Goal: Navigation & Orientation: Find specific page/section

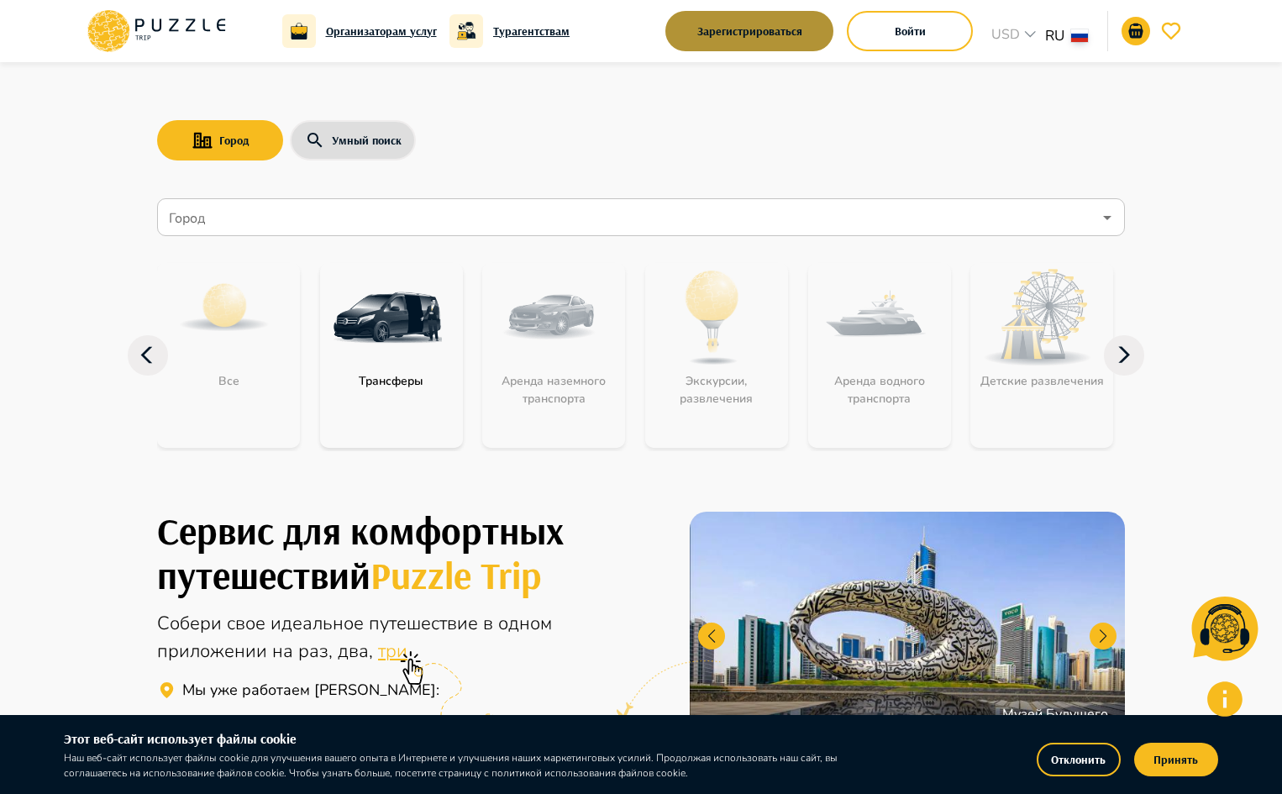
click at [766, 39] on button "Зарегистрироваться" at bounding box center [749, 31] width 168 height 40
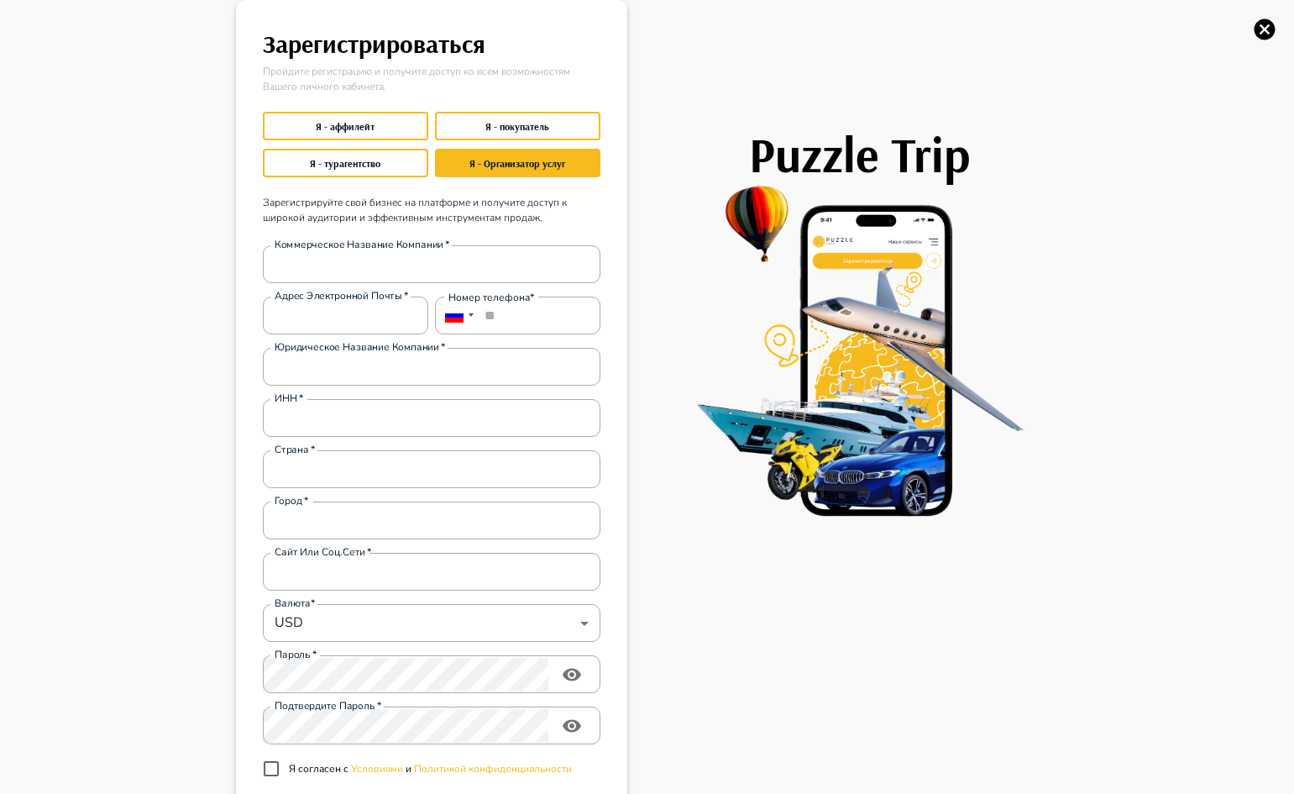
click at [694, 278] on img at bounding box center [860, 351] width 398 height 336
click at [1263, 31] on icon "button" at bounding box center [1264, 29] width 25 height 25
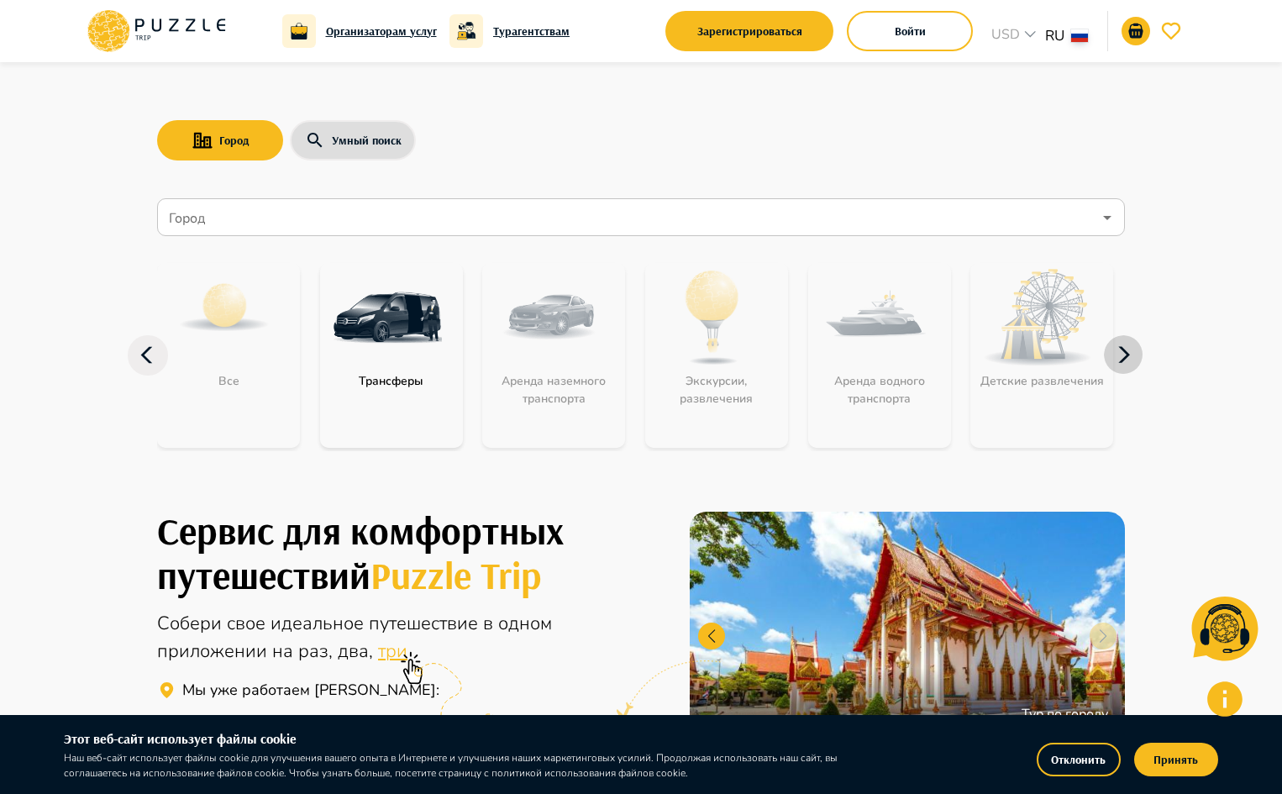
click at [1107, 356] on icon "button" at bounding box center [1123, 355] width 40 height 40
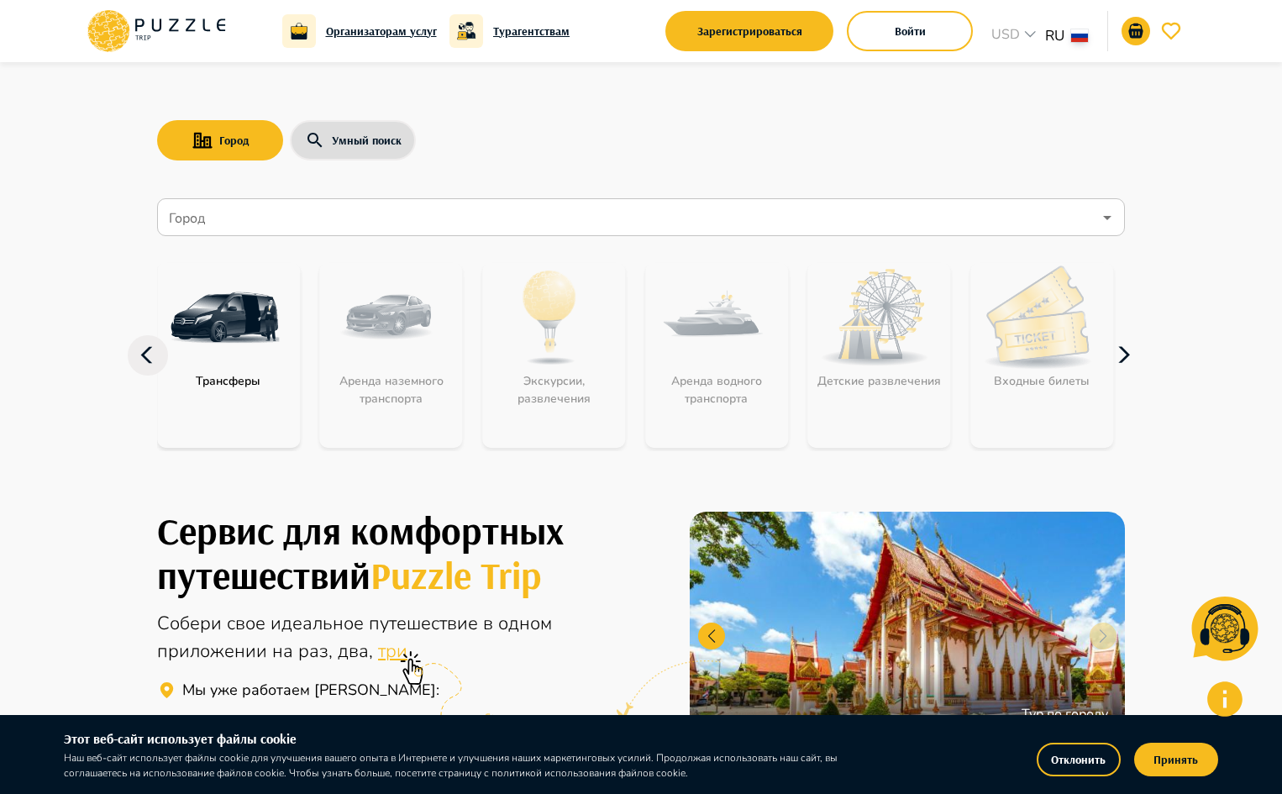
click at [1124, 358] on icon "button" at bounding box center [1124, 355] width 12 height 16
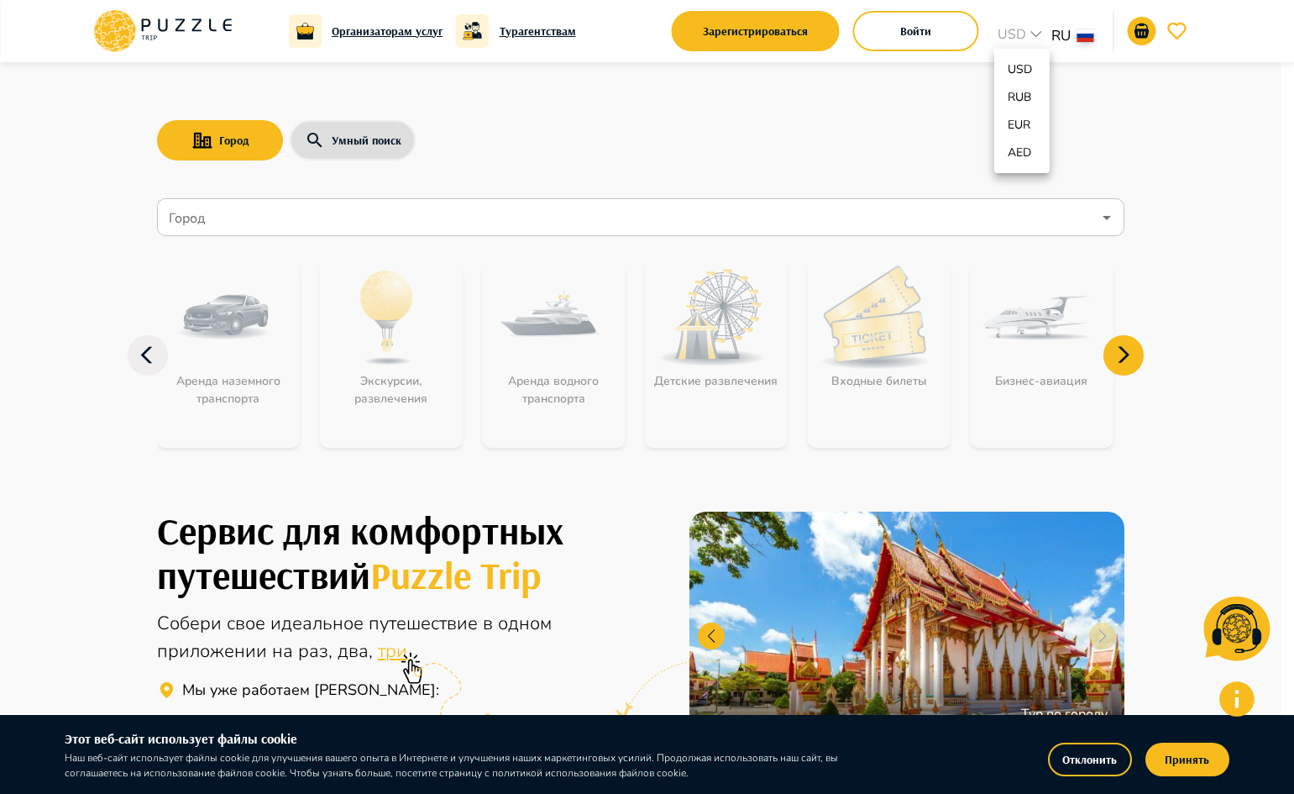
click at [1088, 40] on div at bounding box center [647, 397] width 1294 height 794
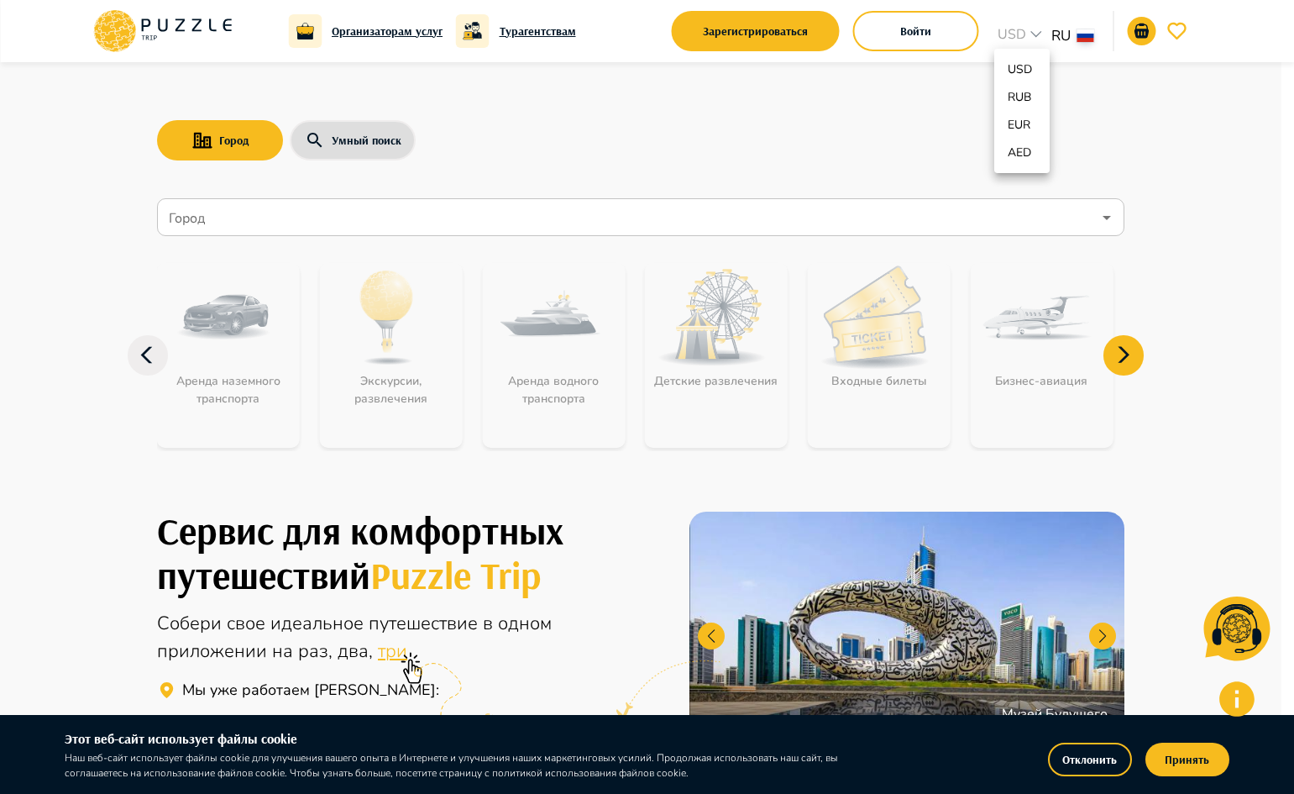
click at [1019, 125] on p "EUR" at bounding box center [1021, 125] width 27 height 18
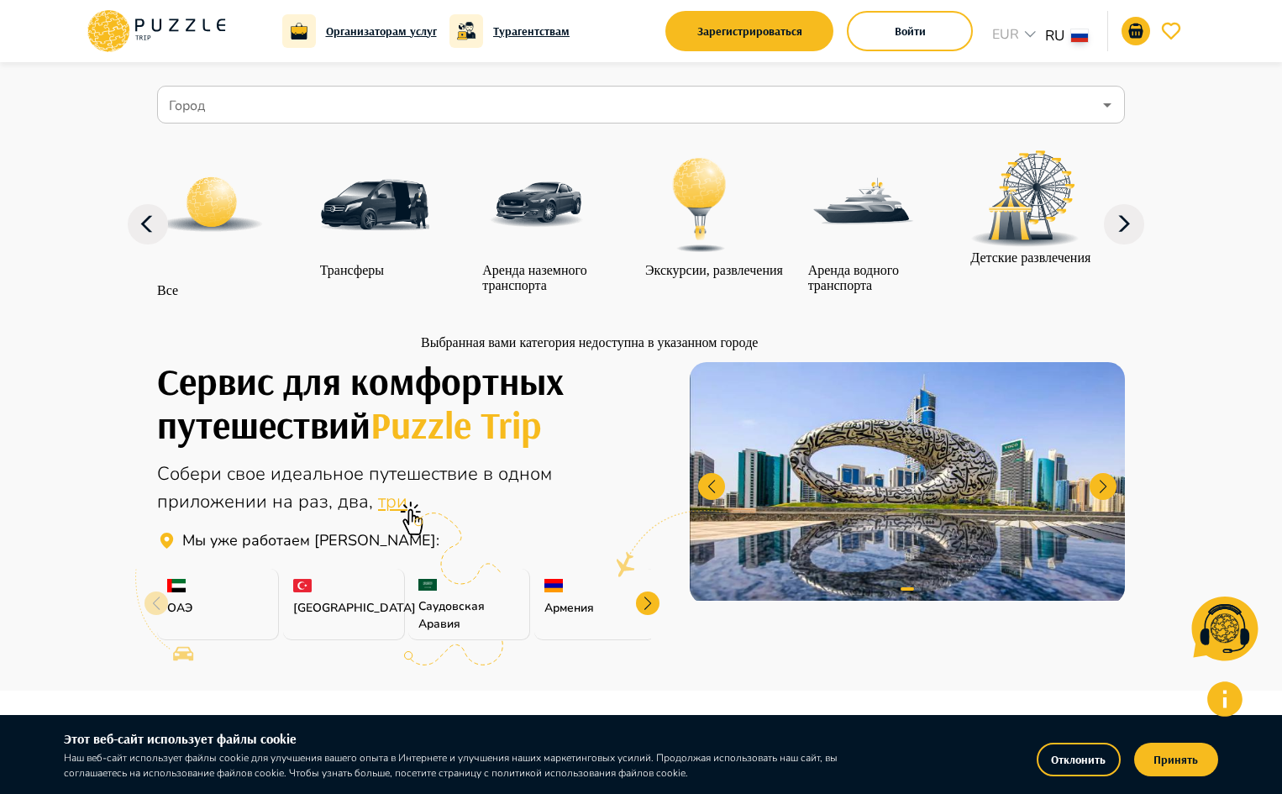
scroll to position [336, 0]
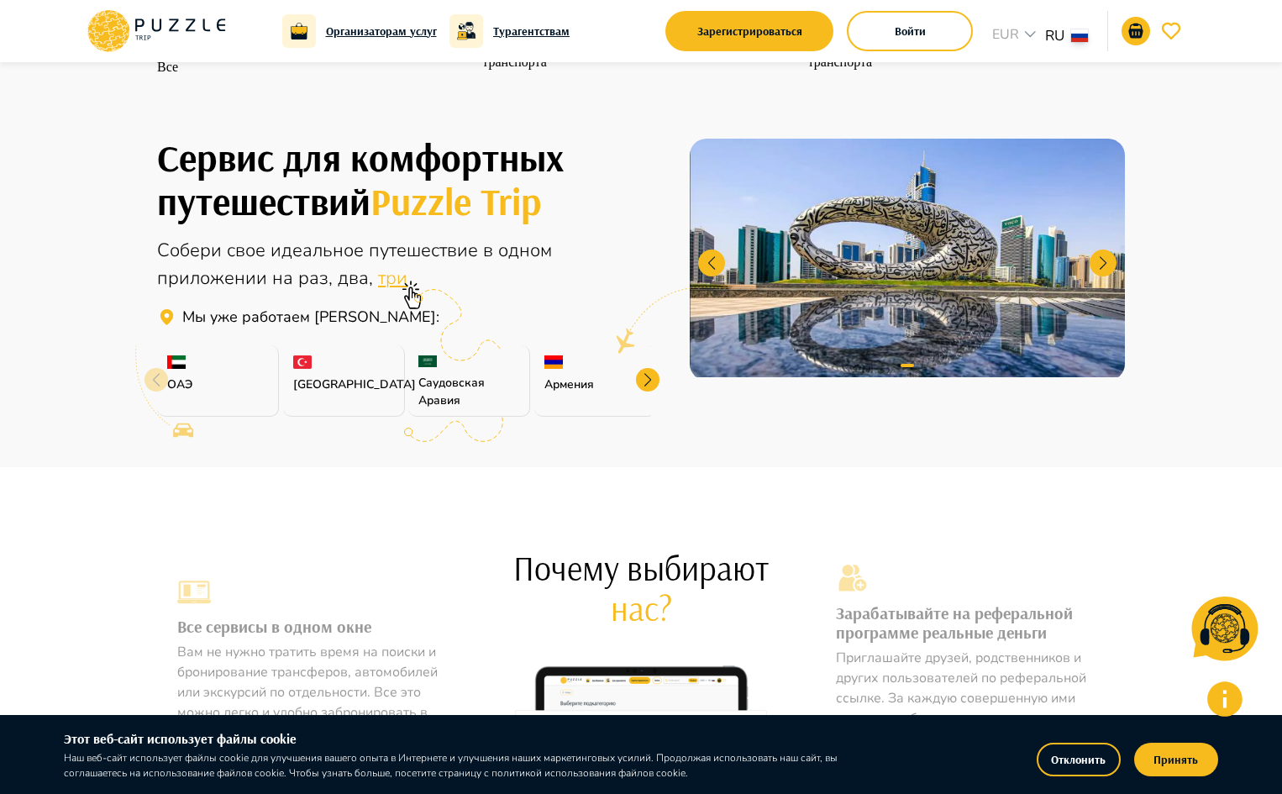
click at [656, 391] on div at bounding box center [648, 380] width 24 height 24
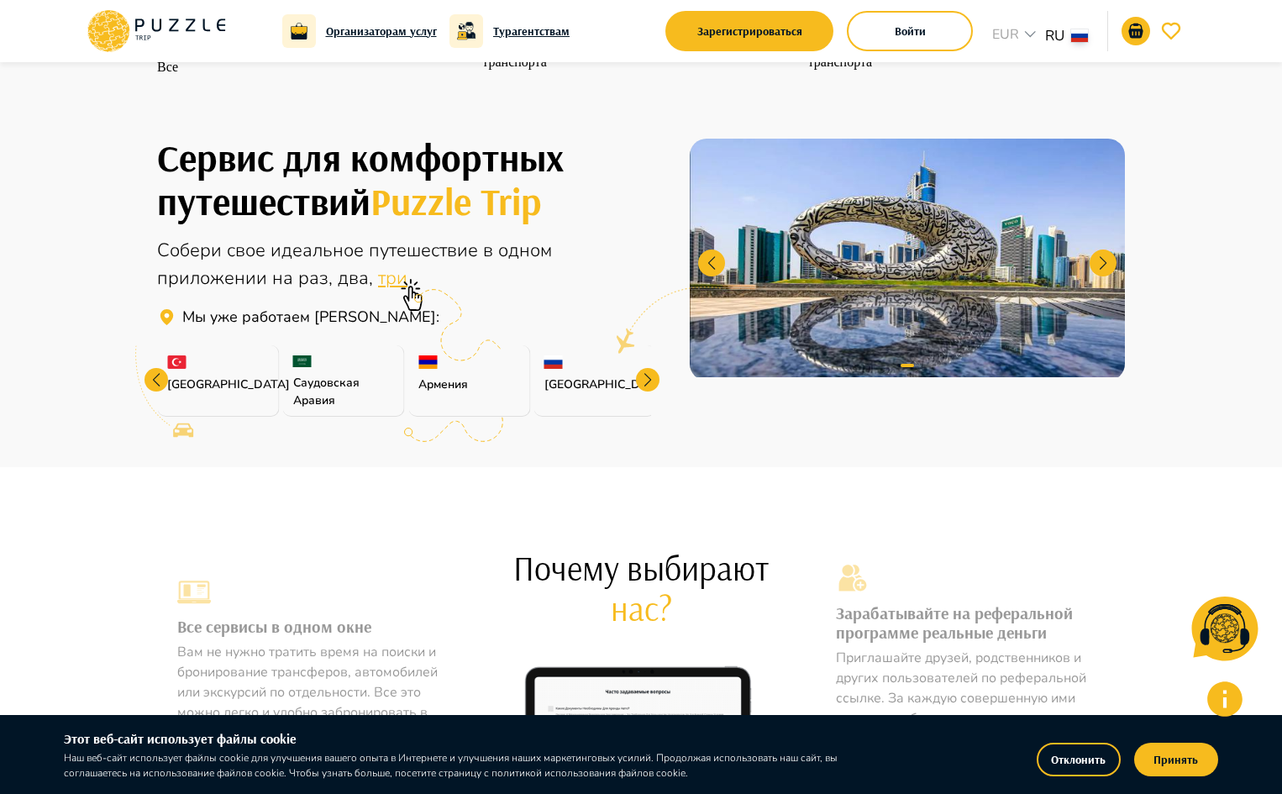
click at [644, 391] on div at bounding box center [648, 380] width 24 height 24
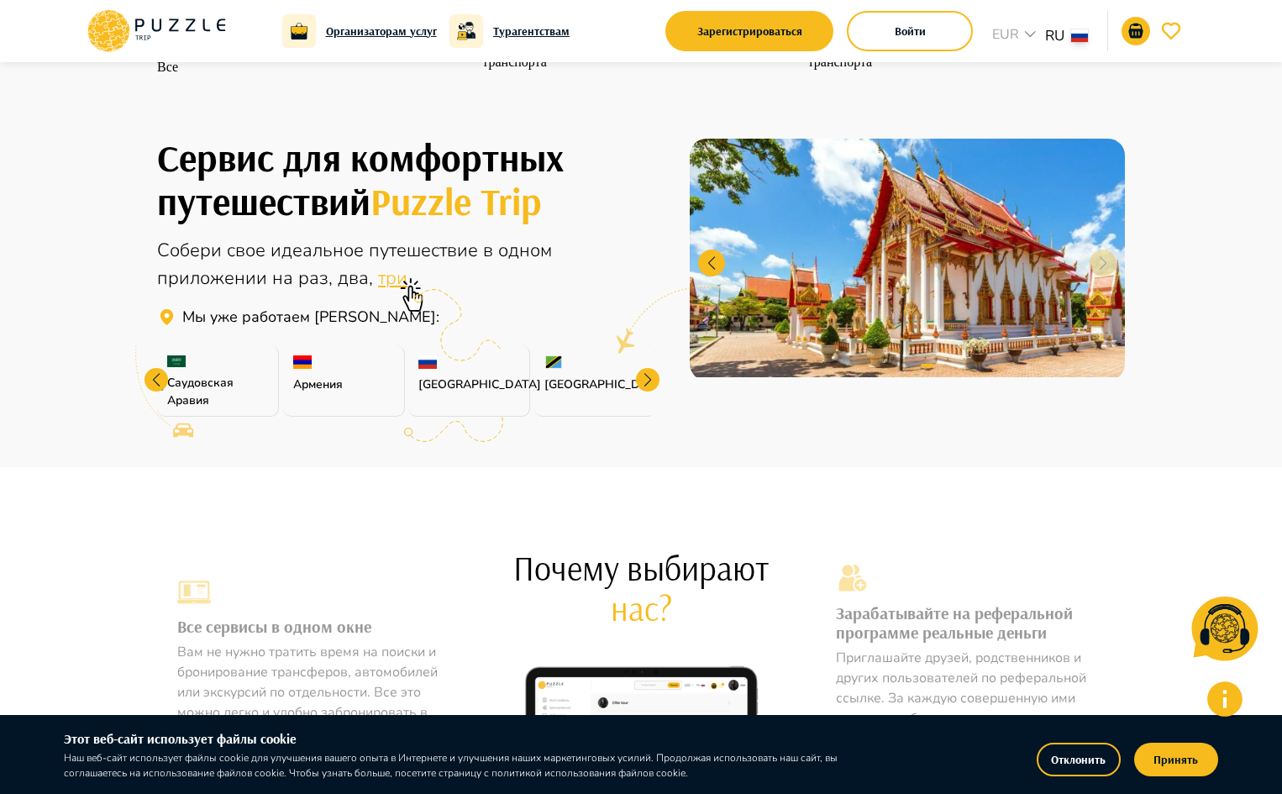
click at [644, 391] on div at bounding box center [648, 380] width 24 height 24
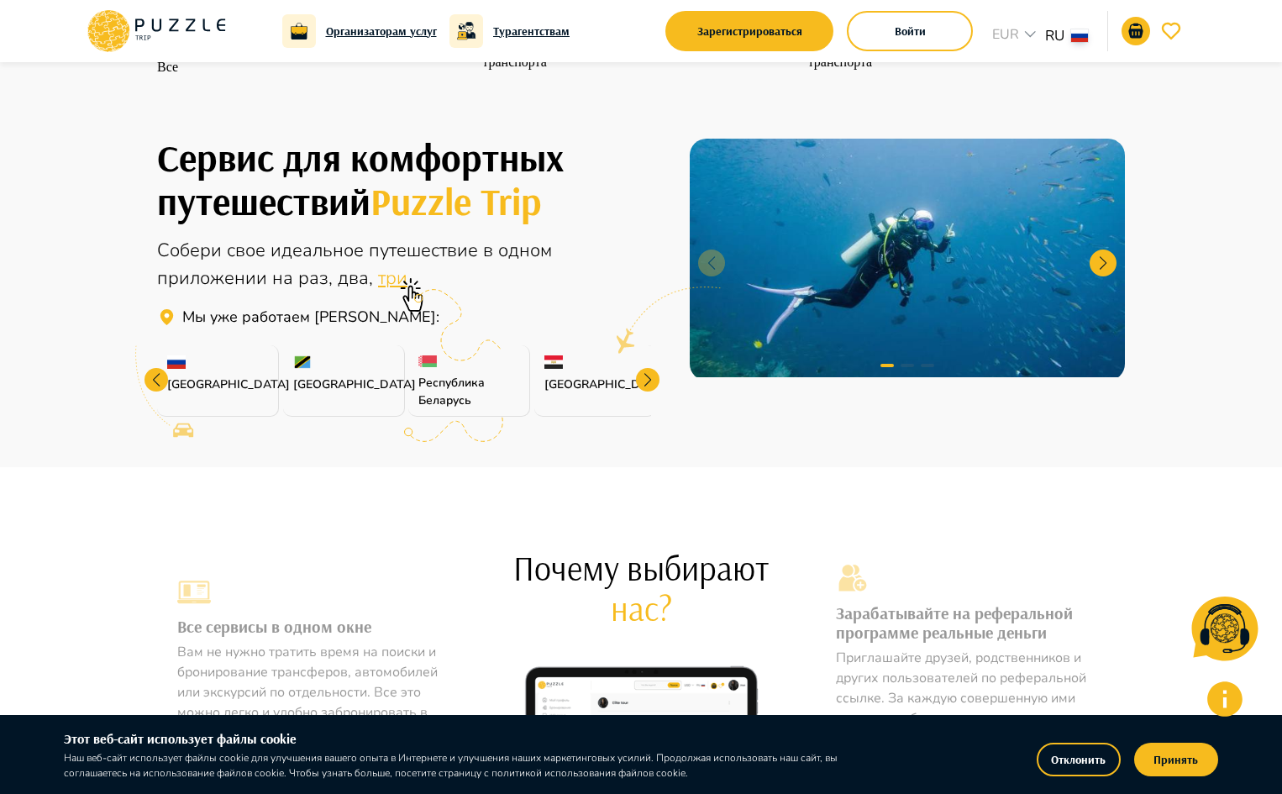
click at [644, 391] on div at bounding box center [648, 380] width 24 height 24
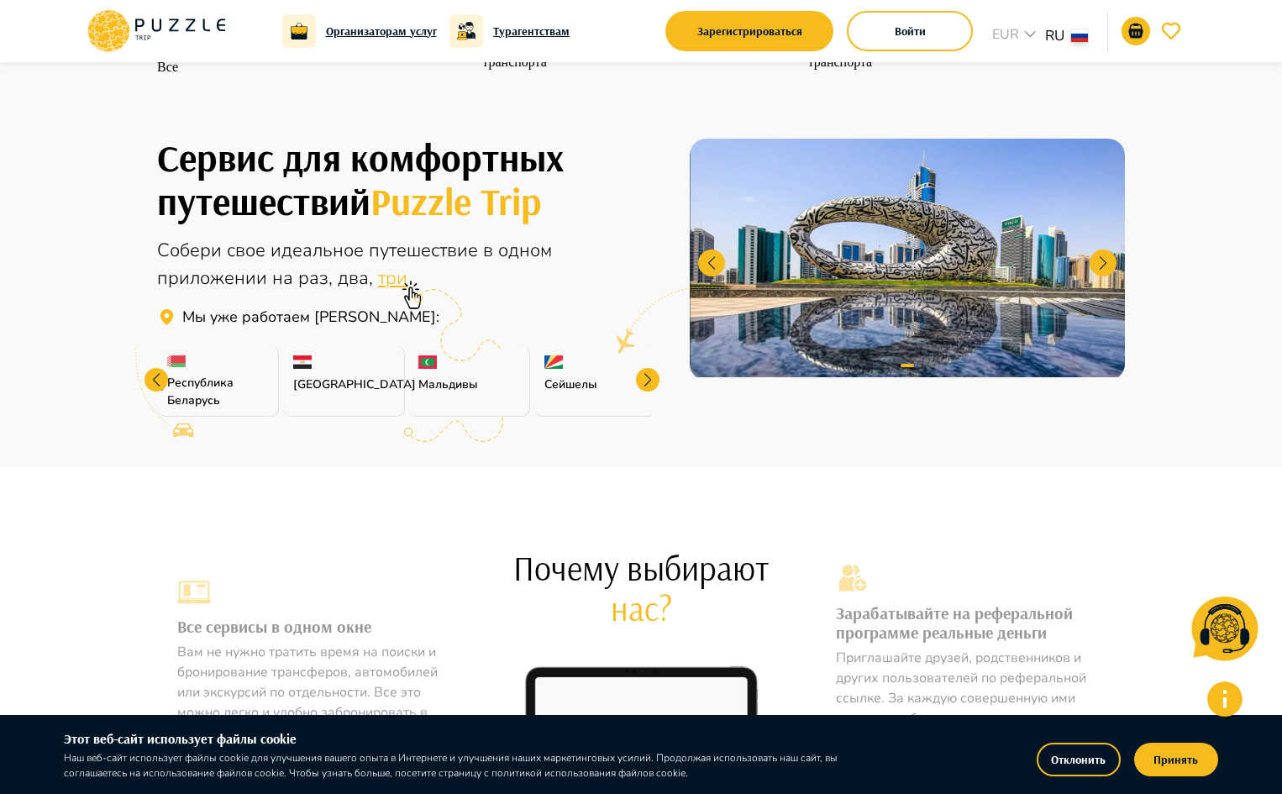
click at [644, 391] on div at bounding box center [648, 380] width 24 height 24
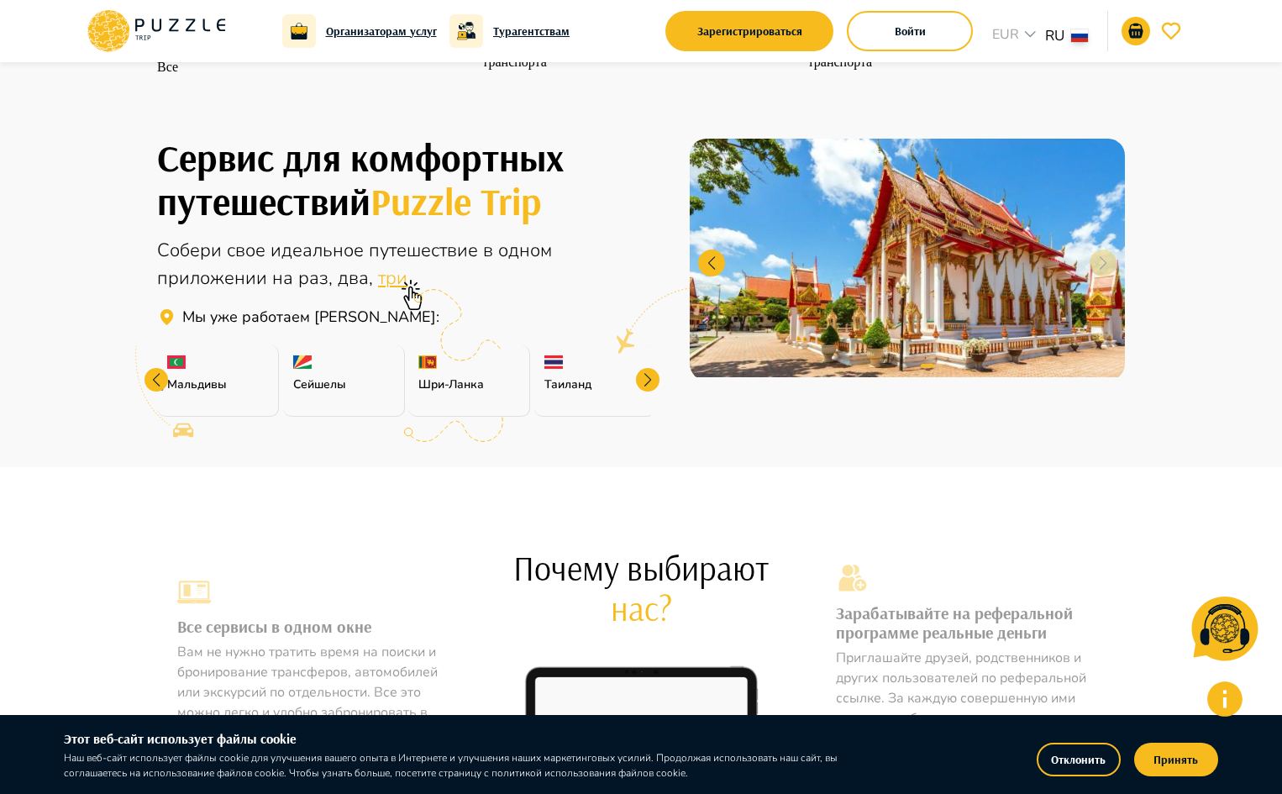
click at [644, 391] on div at bounding box center [648, 380] width 24 height 24
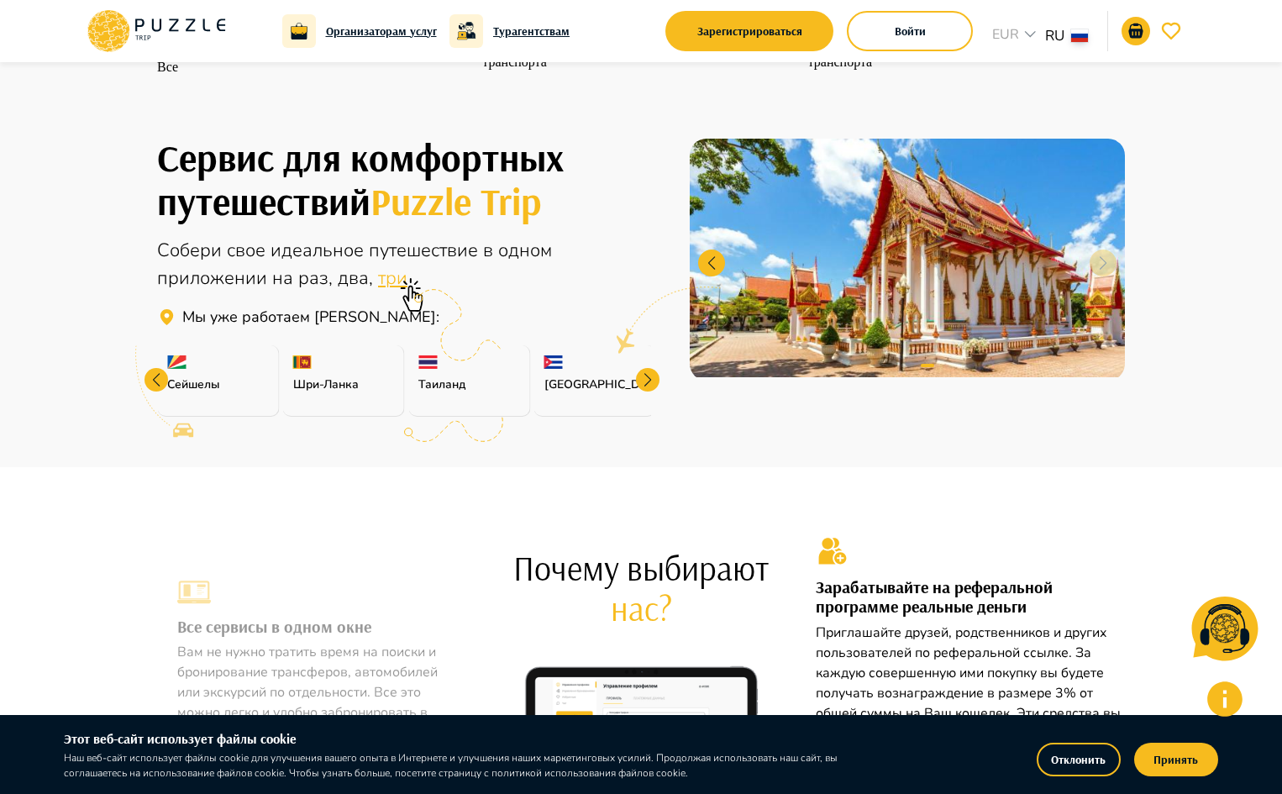
click at [644, 391] on div at bounding box center [648, 380] width 24 height 24
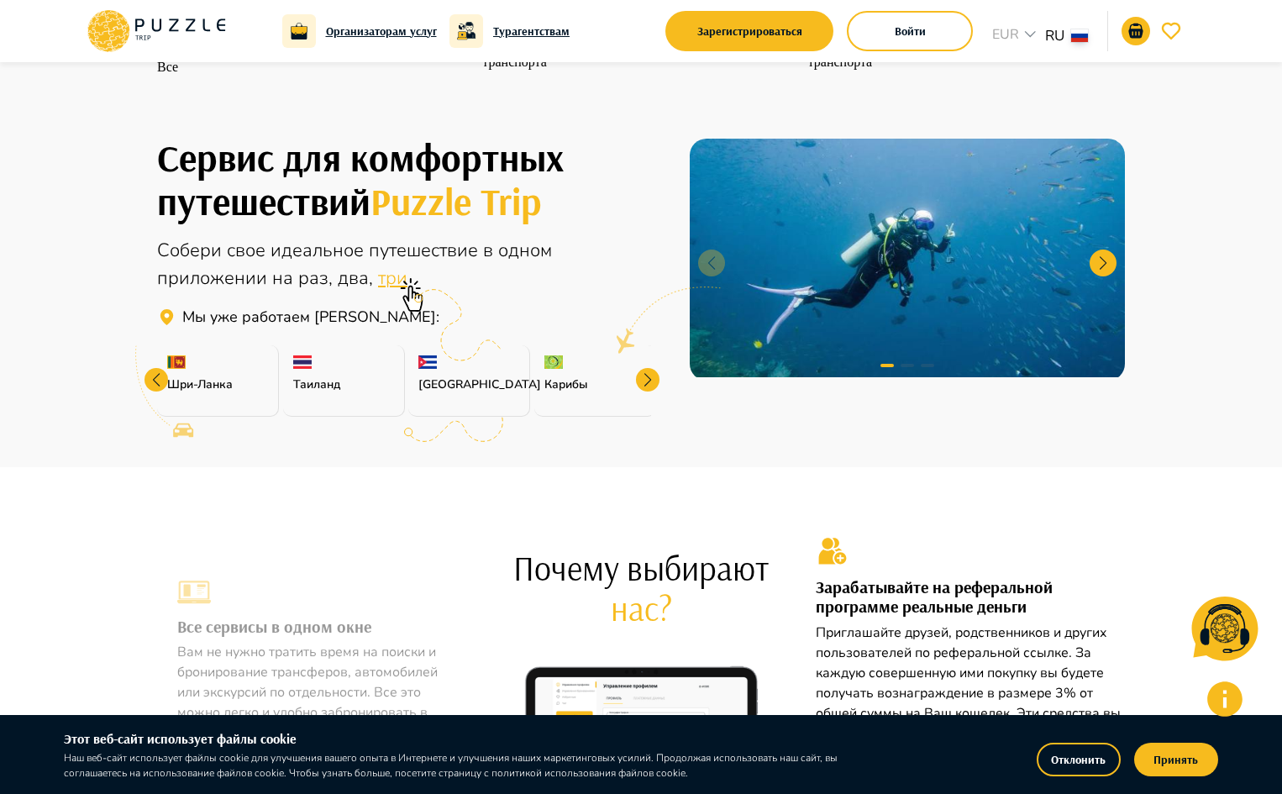
click at [644, 391] on div at bounding box center [648, 380] width 24 height 24
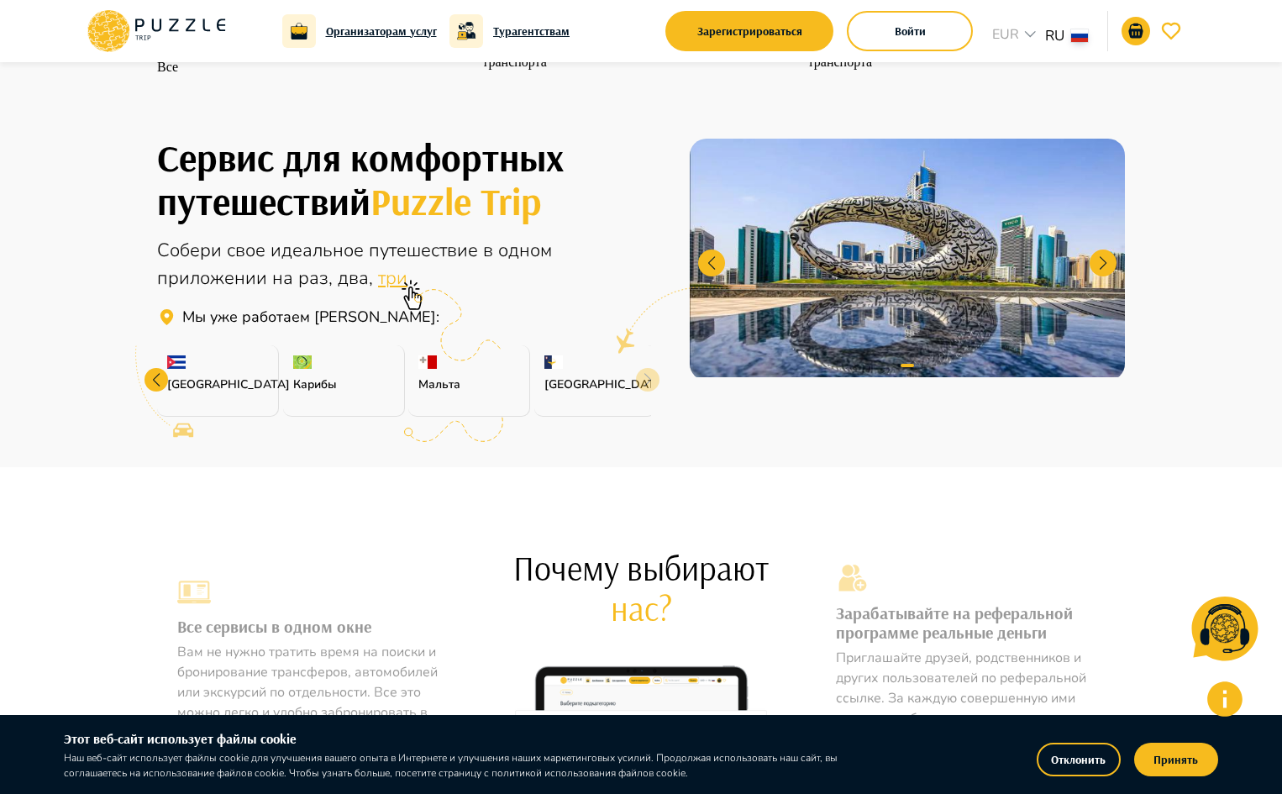
click at [644, 393] on p "[GEOGRAPHIC_DATA]" at bounding box center [594, 384] width 101 height 18
click at [579, 393] on p "[GEOGRAPHIC_DATA]" at bounding box center [594, 384] width 101 height 18
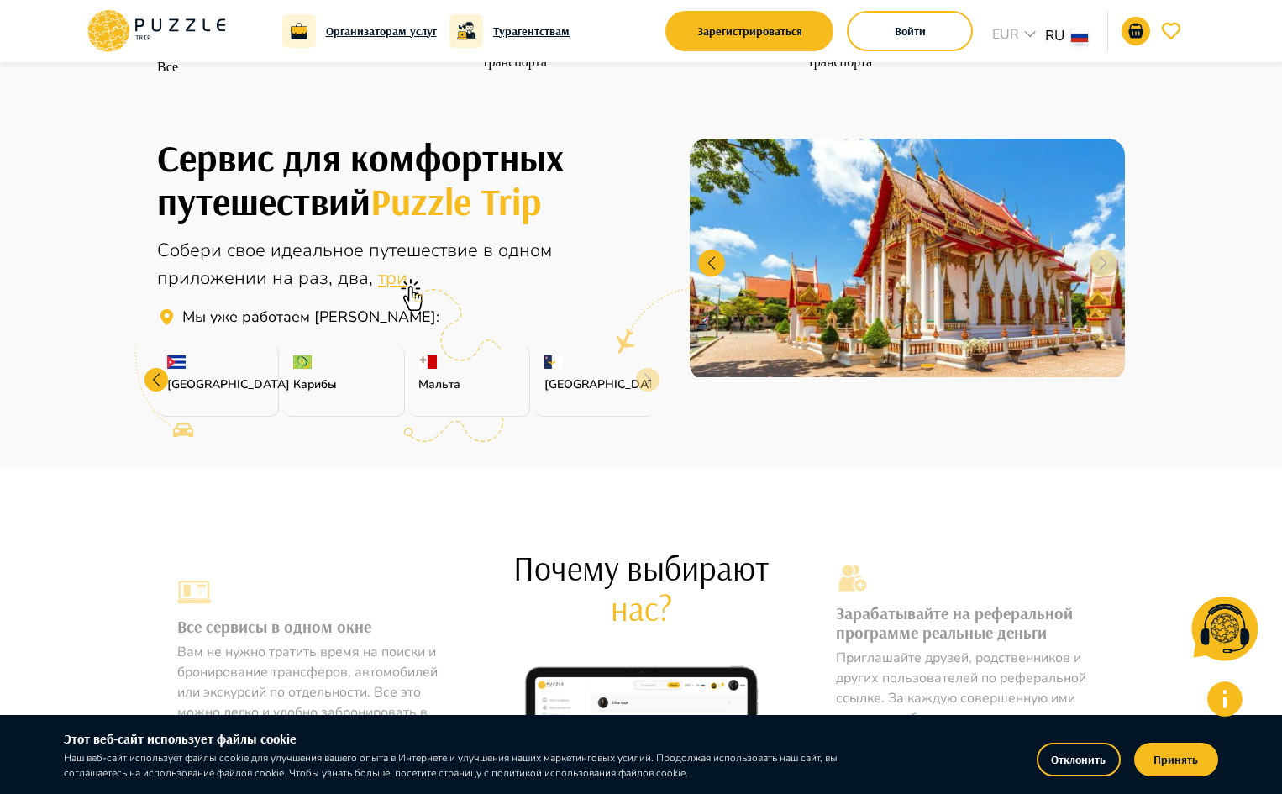
click at [562, 393] on p "[GEOGRAPHIC_DATA]" at bounding box center [594, 384] width 101 height 18
click at [555, 410] on div "[GEOGRAPHIC_DATA]" at bounding box center [595, 380] width 122 height 71
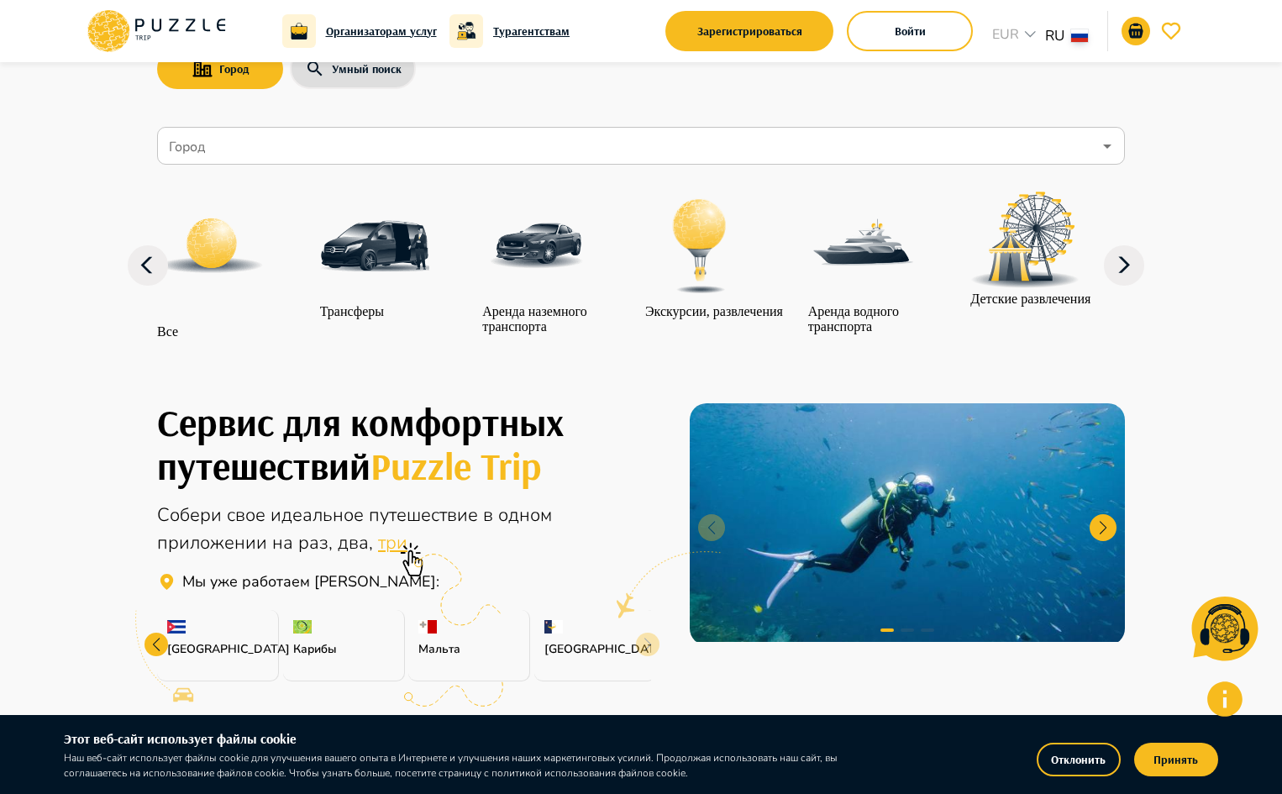
scroll to position [0, 0]
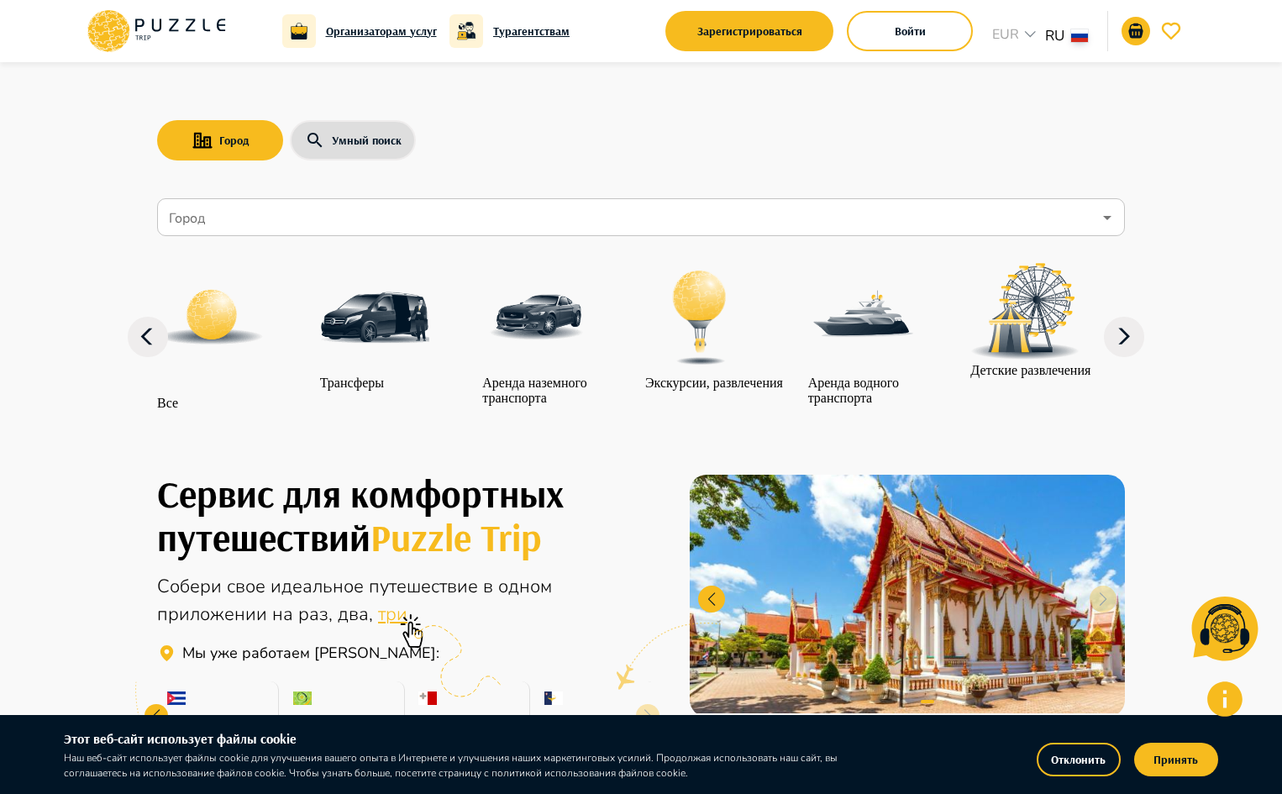
click at [378, 32] on h6 "Организаторам услуг" at bounding box center [381, 31] width 111 height 18
